Goal: Information Seeking & Learning: Learn about a topic

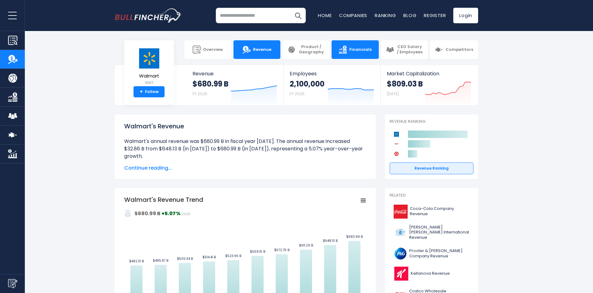
click at [352, 53] on link "Financials" at bounding box center [355, 49] width 47 height 19
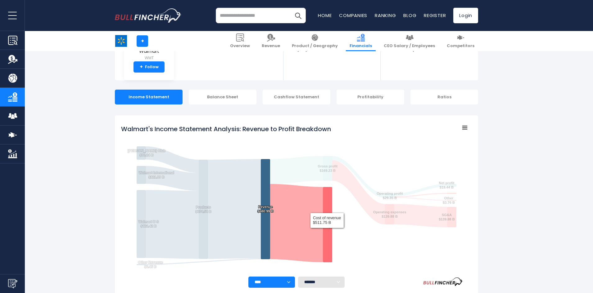
scroll to position [93, 0]
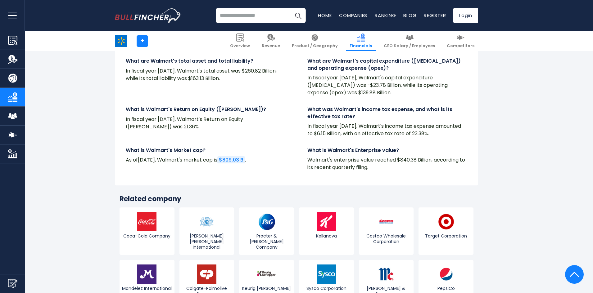
scroll to position [1392, 0]
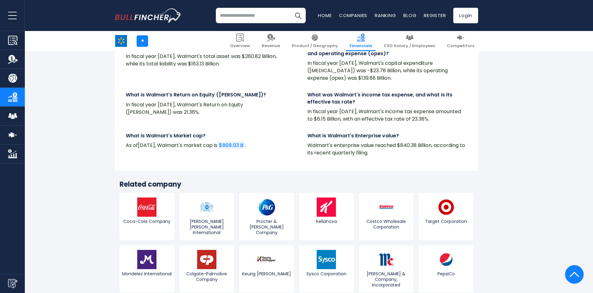
click at [231, 17] on input "search" at bounding box center [261, 16] width 90 height 16
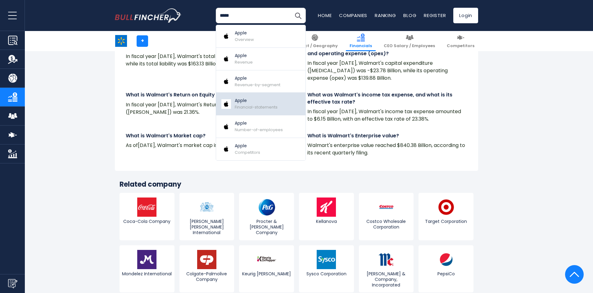
type input "*****"
click at [254, 102] on p "Apple" at bounding box center [256, 100] width 43 height 7
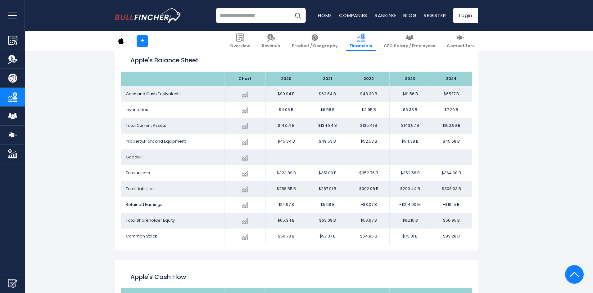
scroll to position [709, 0]
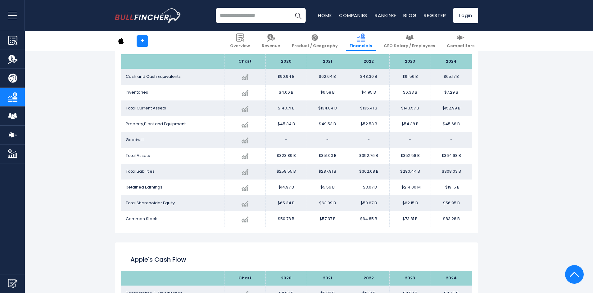
click at [242, 11] on input "search" at bounding box center [261, 16] width 90 height 16
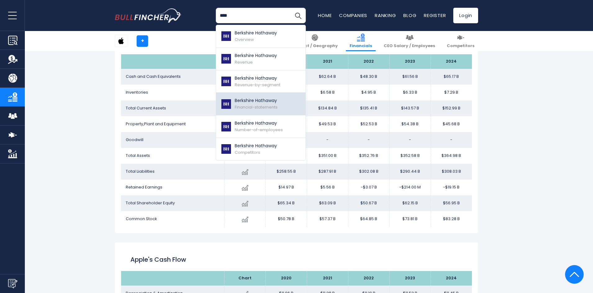
type input "****"
click at [258, 97] on link "Berkshire Hathaway Financial-statements" at bounding box center [260, 104] width 89 height 23
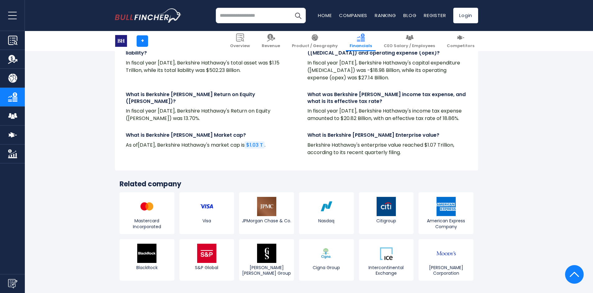
scroll to position [1516, 0]
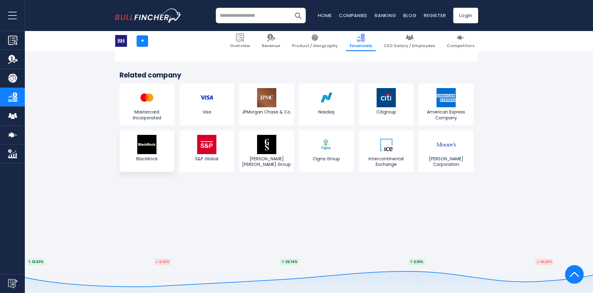
click at [151, 146] on img at bounding box center [146, 144] width 19 height 19
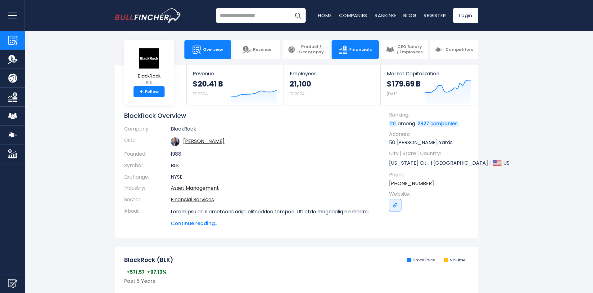
click at [363, 52] on link "Financials" at bounding box center [355, 49] width 47 height 19
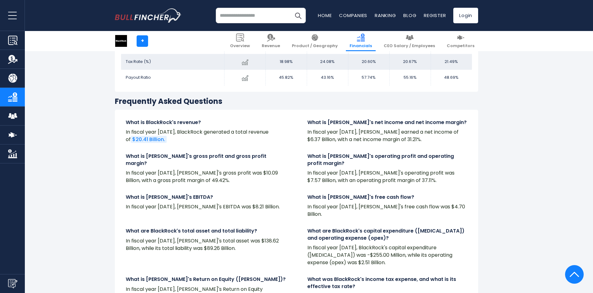
scroll to position [1267, 0]
